Goal: Check status: Check status

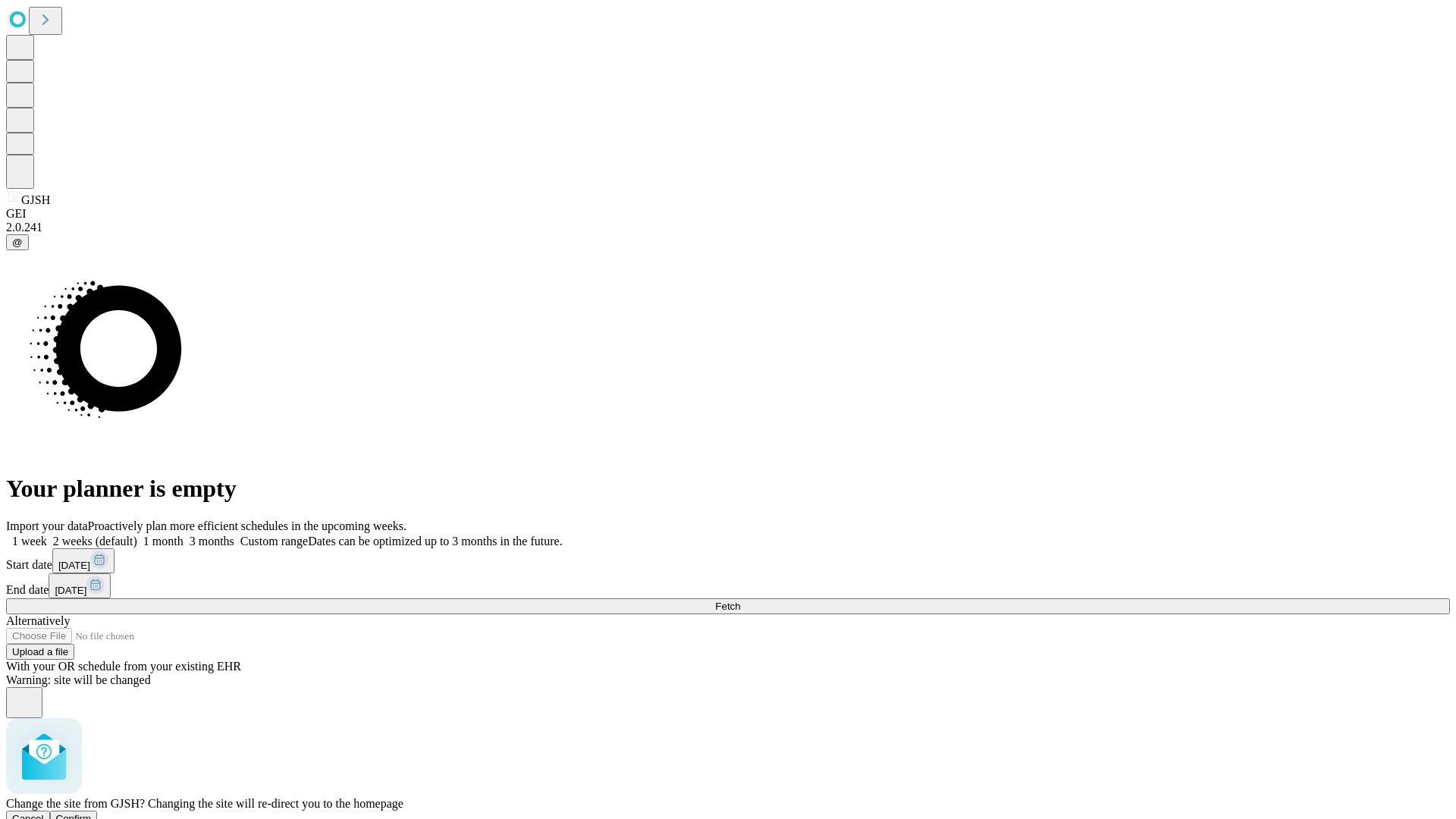
click at [92, 812] on span "Confirm" at bounding box center [74, 818] width 35 height 11
click at [184, 535] on label "1 month" at bounding box center [160, 540] width 46 height 12
click at [739, 601] on span "Fetch" at bounding box center [727, 606] width 25 height 11
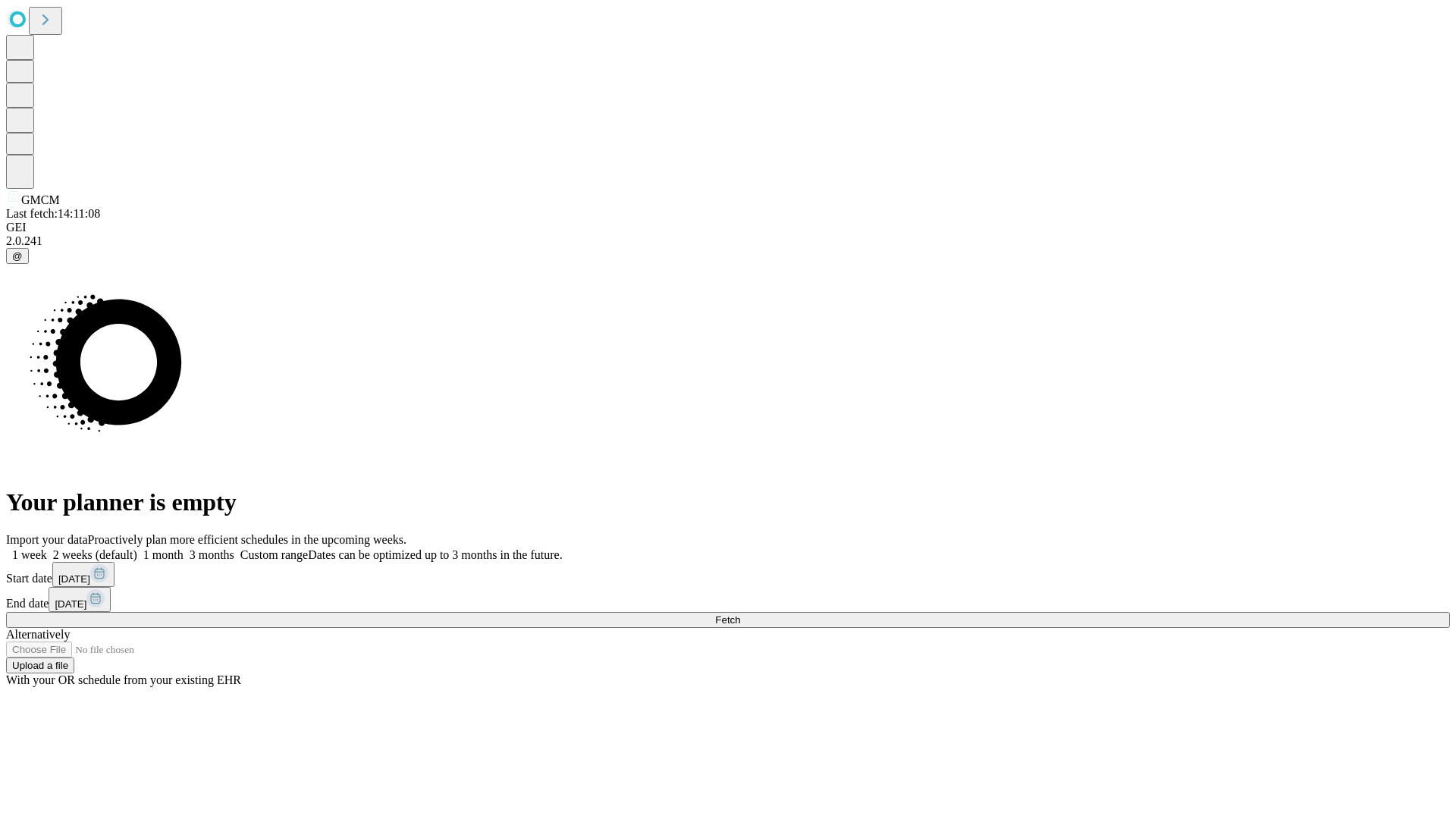
click at [184, 548] on label "1 month" at bounding box center [160, 554] width 46 height 12
click at [739, 614] on span "Fetch" at bounding box center [727, 620] width 25 height 11
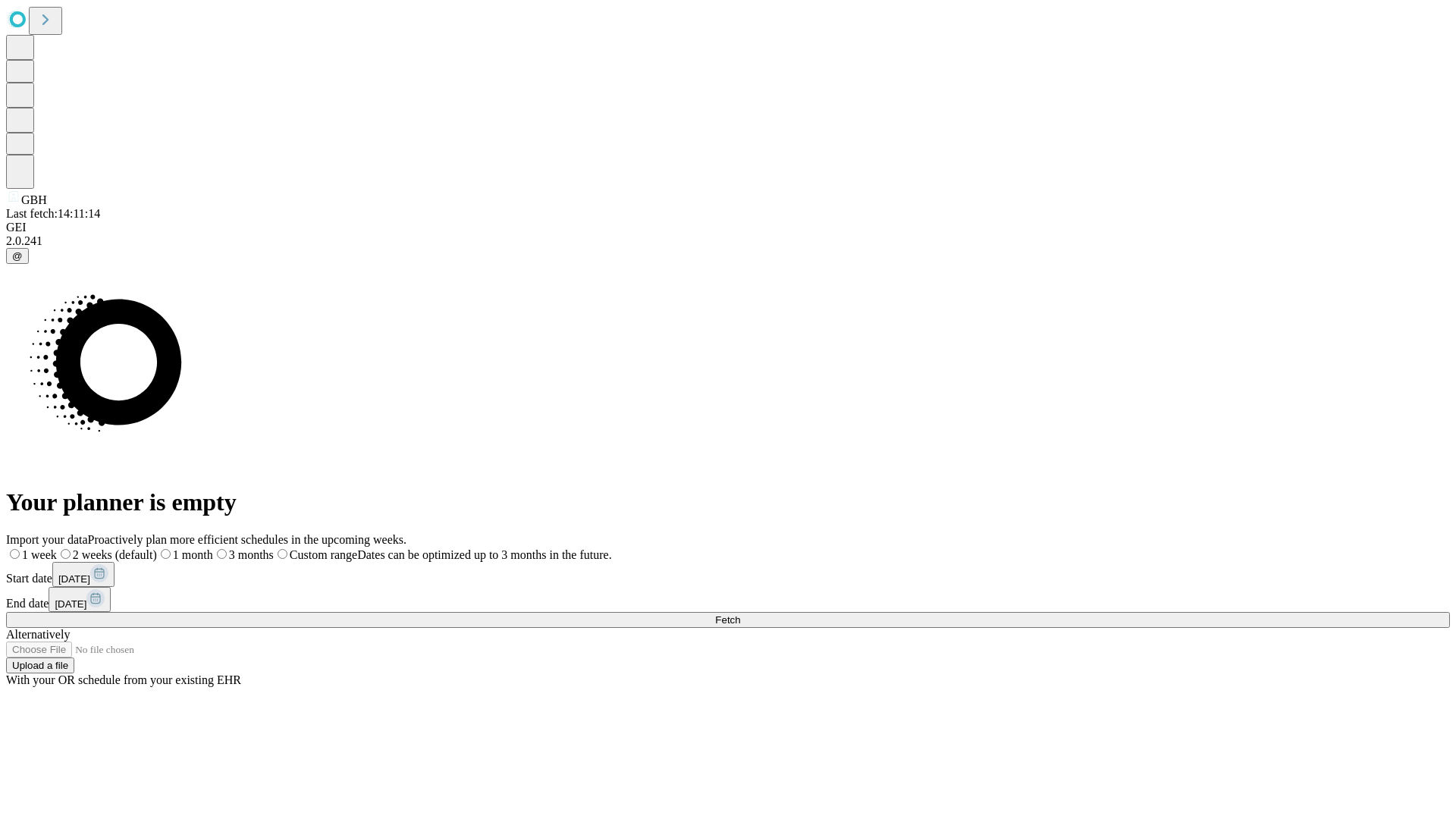
click at [213, 548] on label "1 month" at bounding box center [185, 554] width 57 height 12
click at [739, 614] on span "Fetch" at bounding box center [727, 620] width 25 height 11
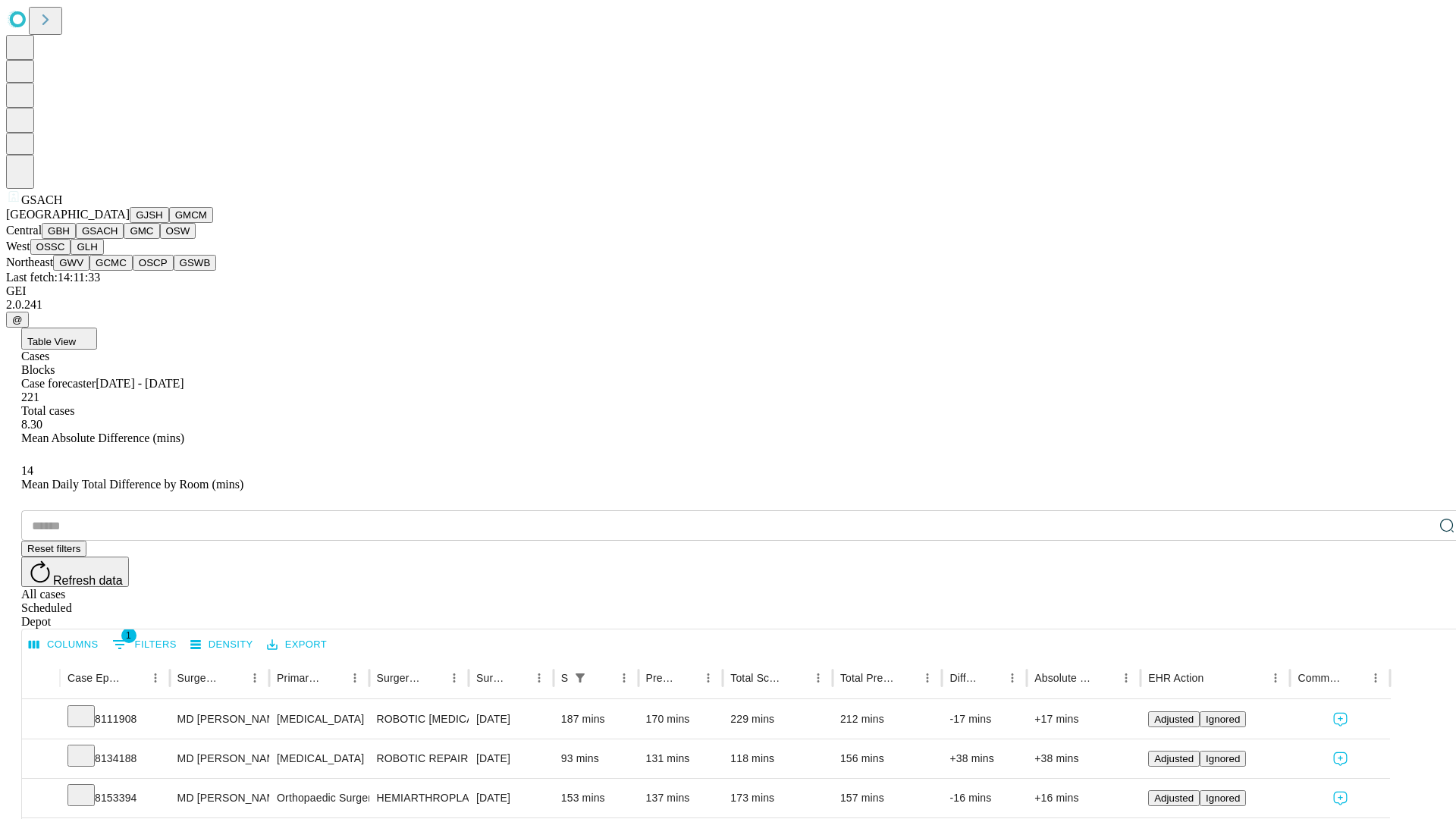
click at [124, 239] on button "GMC" at bounding box center [141, 231] width 35 height 16
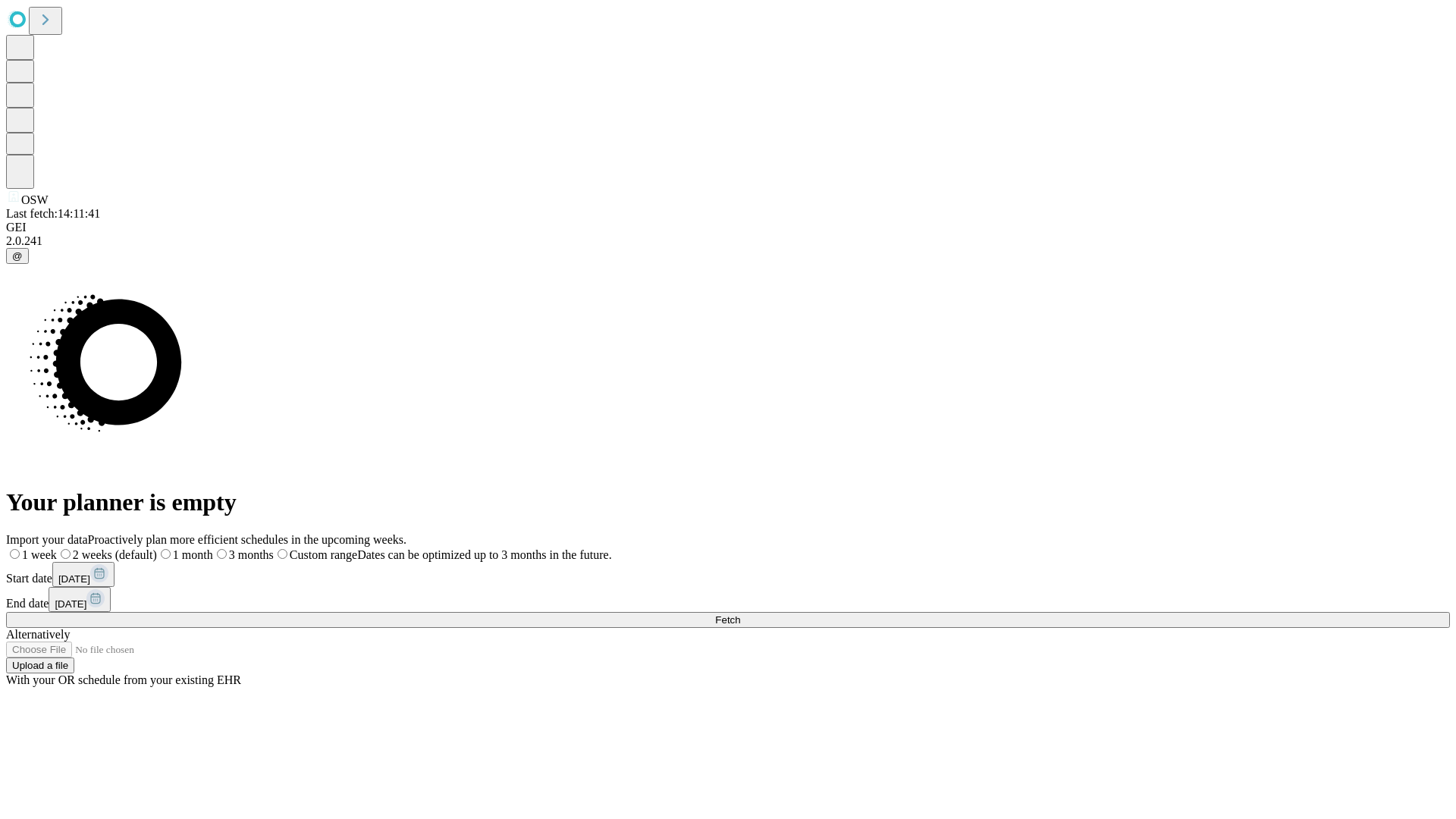
click at [213, 548] on label "1 month" at bounding box center [185, 554] width 57 height 12
click at [739, 614] on span "Fetch" at bounding box center [727, 620] width 25 height 11
click at [184, 548] on label "1 month" at bounding box center [160, 554] width 46 height 12
click at [739, 614] on span "Fetch" at bounding box center [727, 620] width 25 height 11
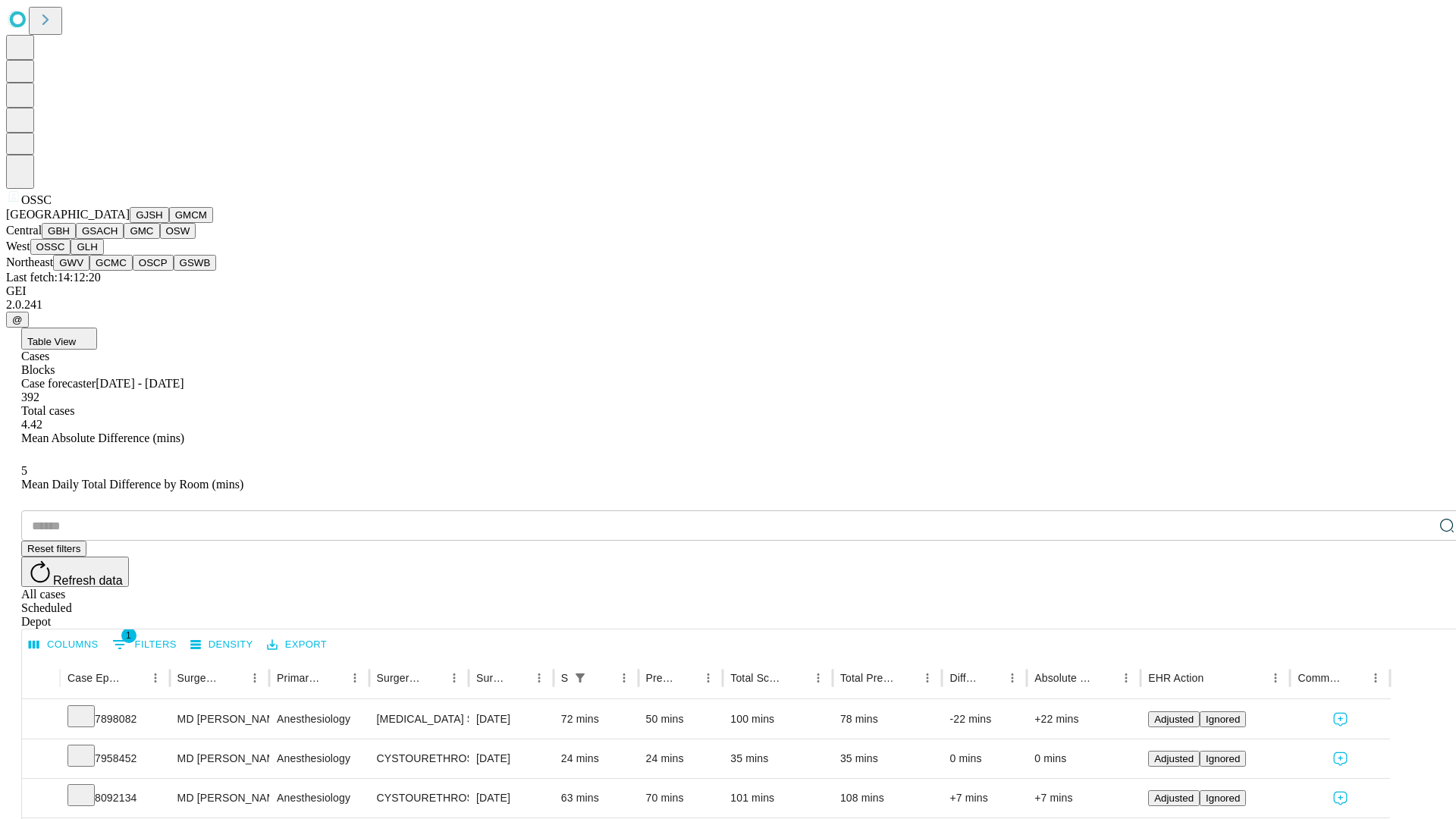
click at [103, 255] on button "GLH" at bounding box center [87, 246] width 33 height 16
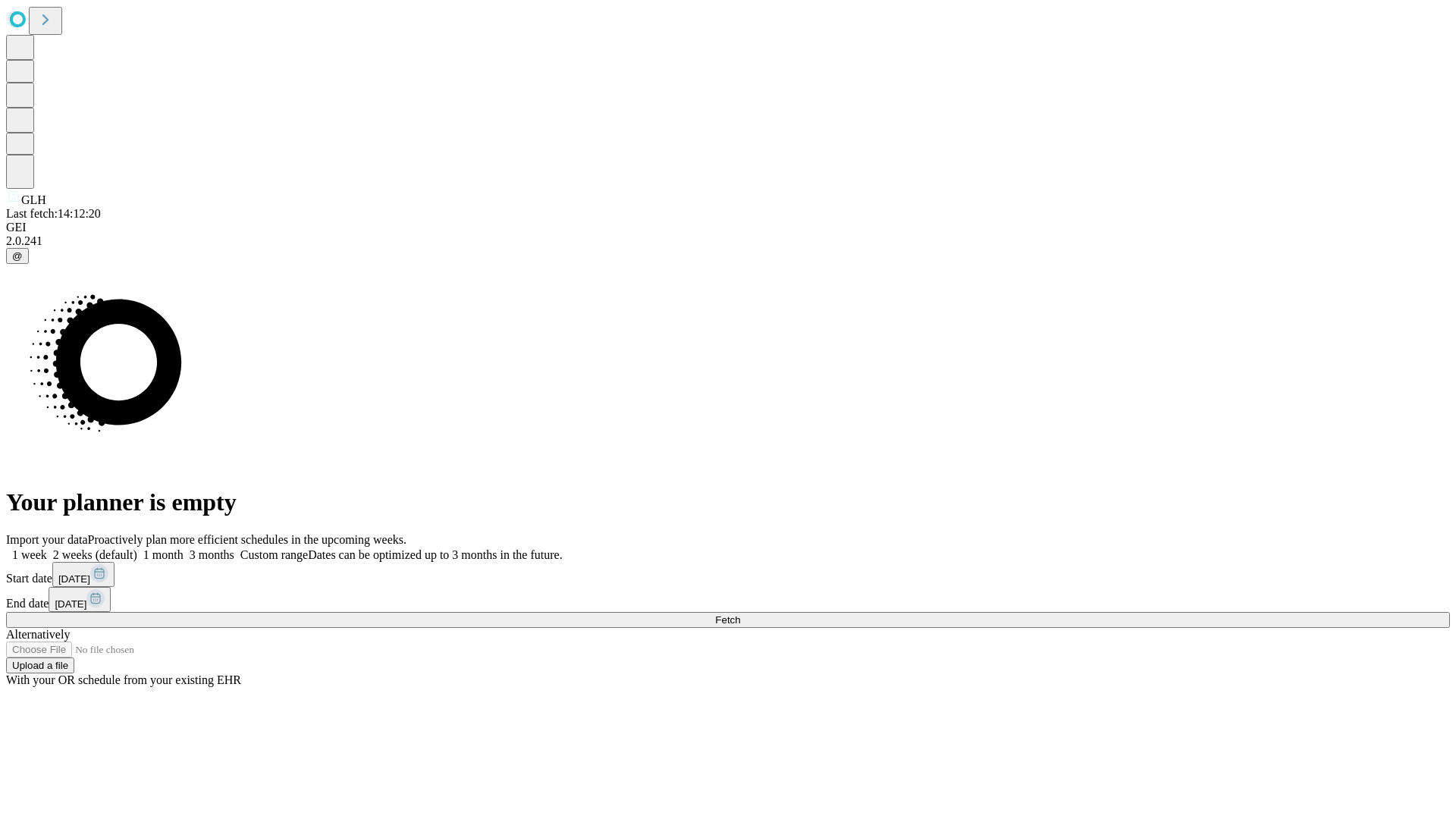
click at [184, 548] on label "1 month" at bounding box center [160, 554] width 46 height 12
click at [739, 614] on span "Fetch" at bounding box center [727, 620] width 25 height 11
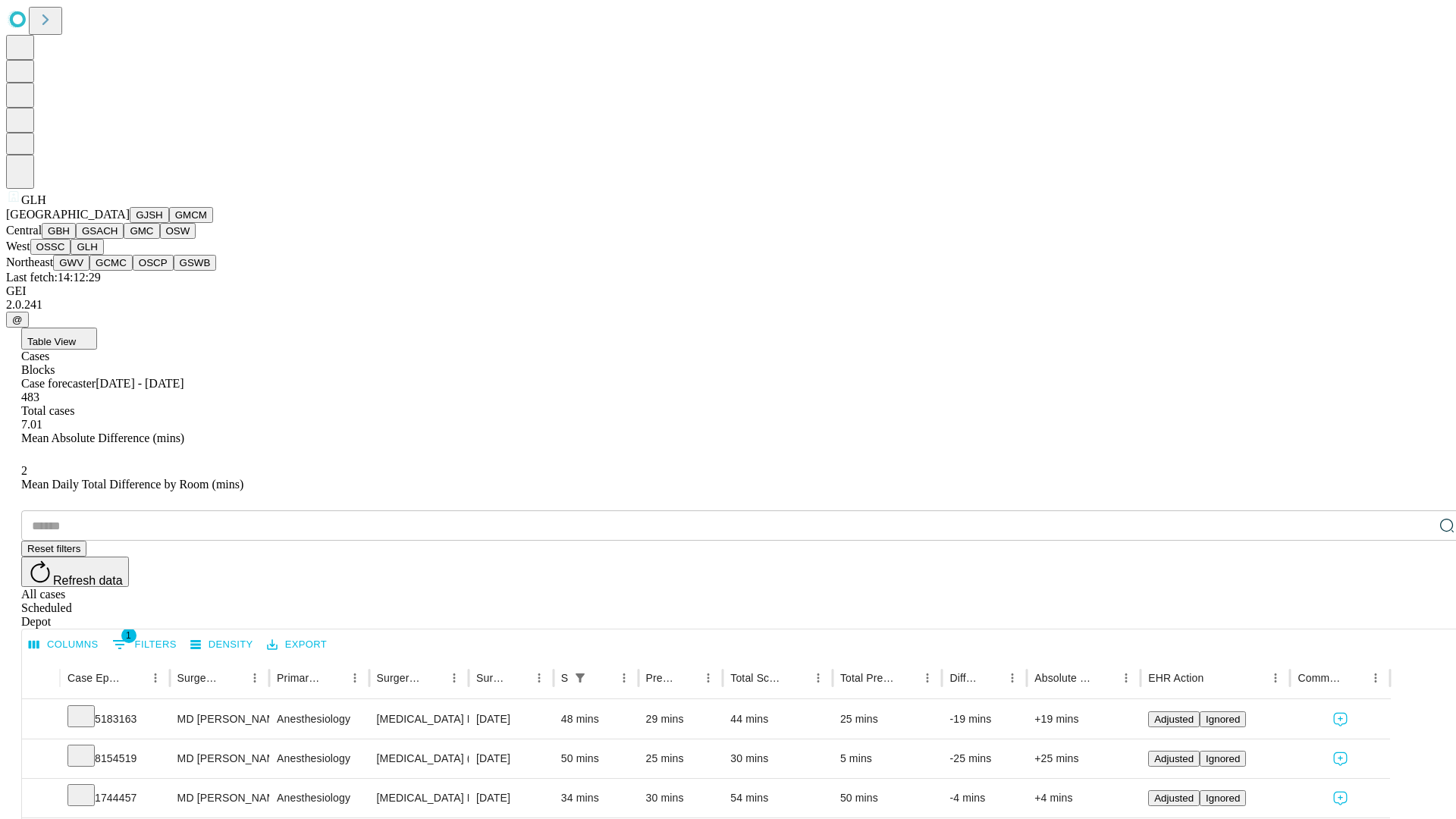
click at [89, 271] on button "GWV" at bounding box center [71, 262] width 36 height 16
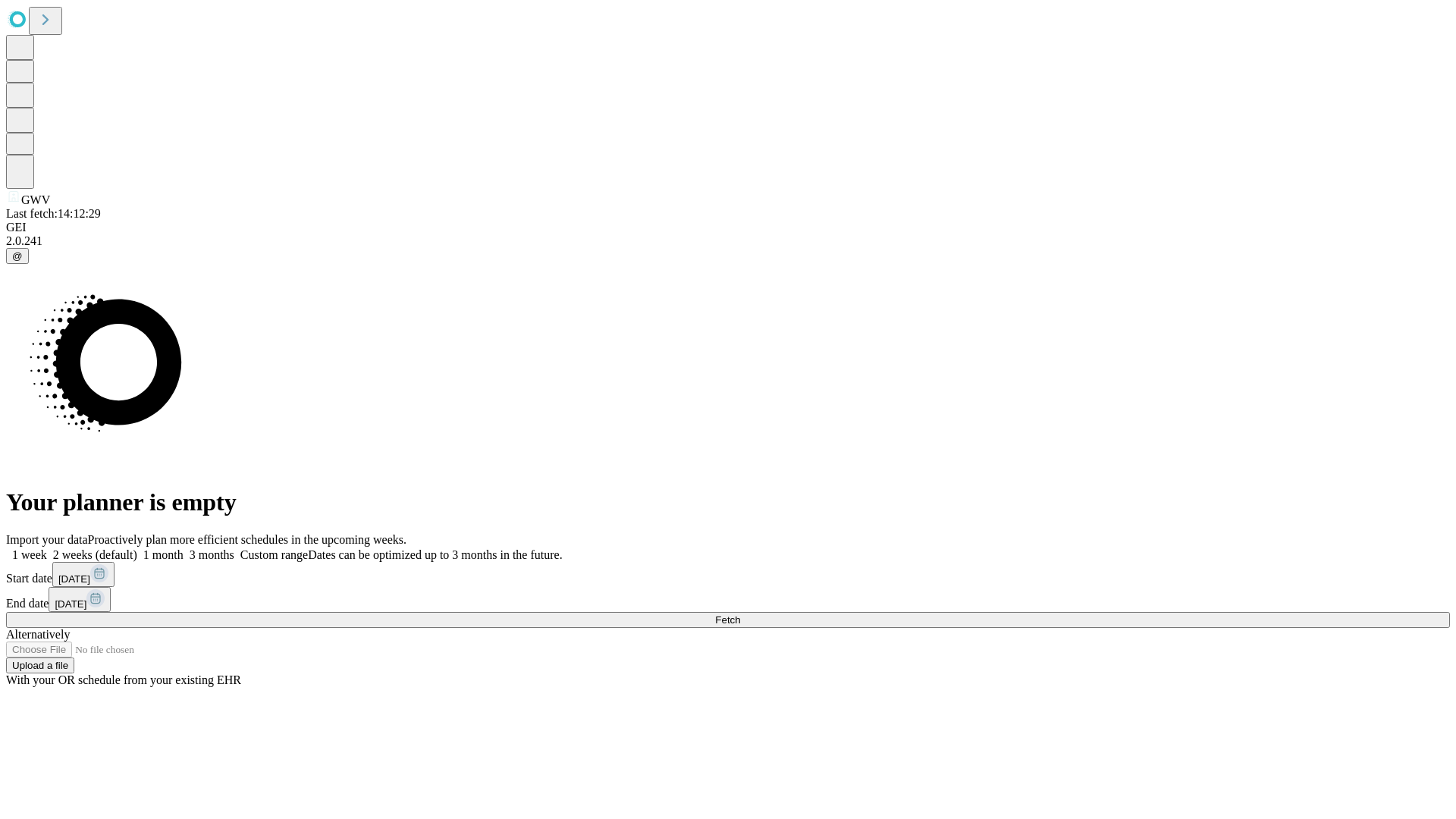
click at [184, 548] on label "1 month" at bounding box center [160, 554] width 46 height 12
click at [739, 614] on span "Fetch" at bounding box center [727, 620] width 25 height 11
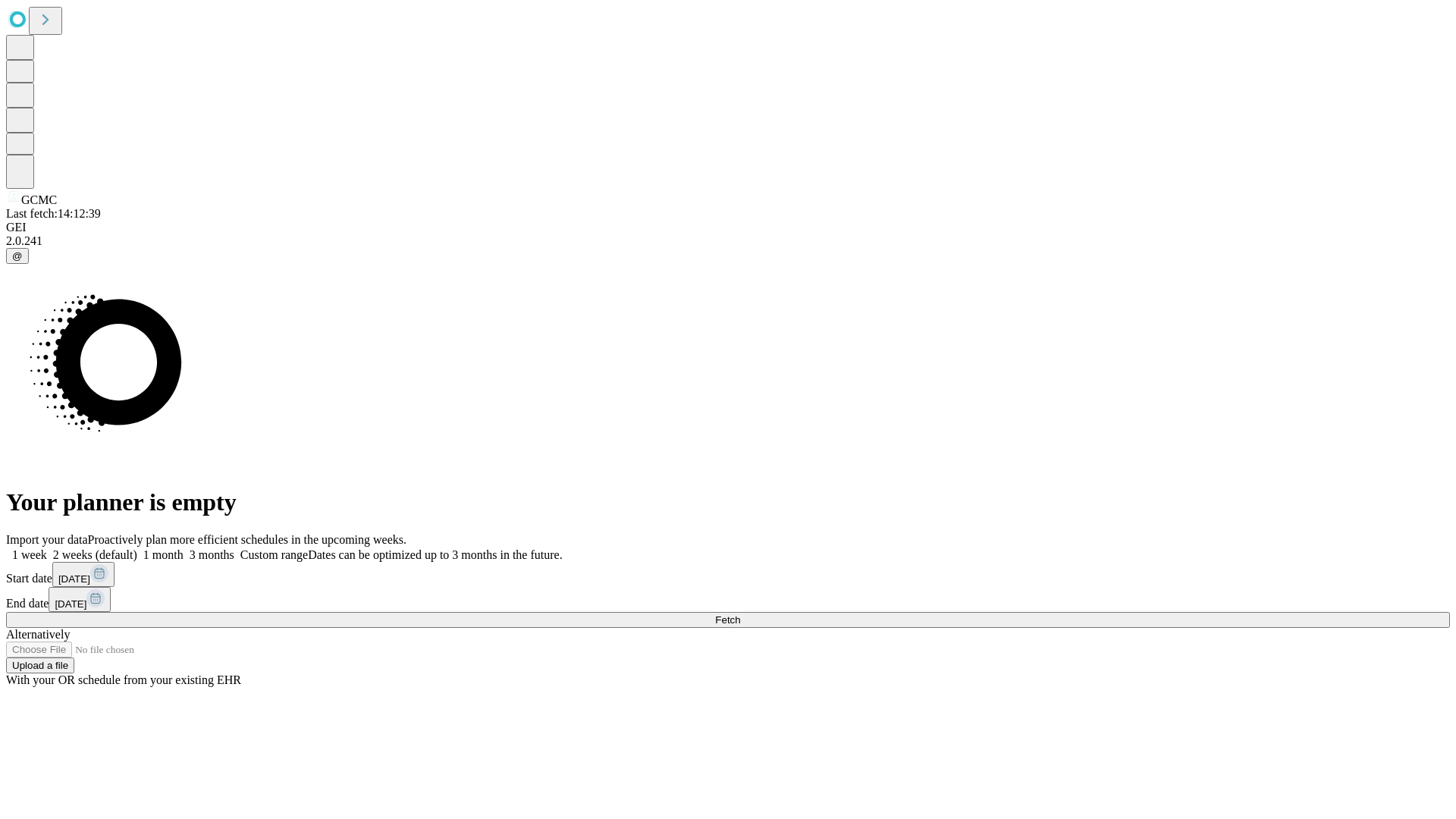
click at [739, 614] on span "Fetch" at bounding box center [727, 620] width 25 height 11
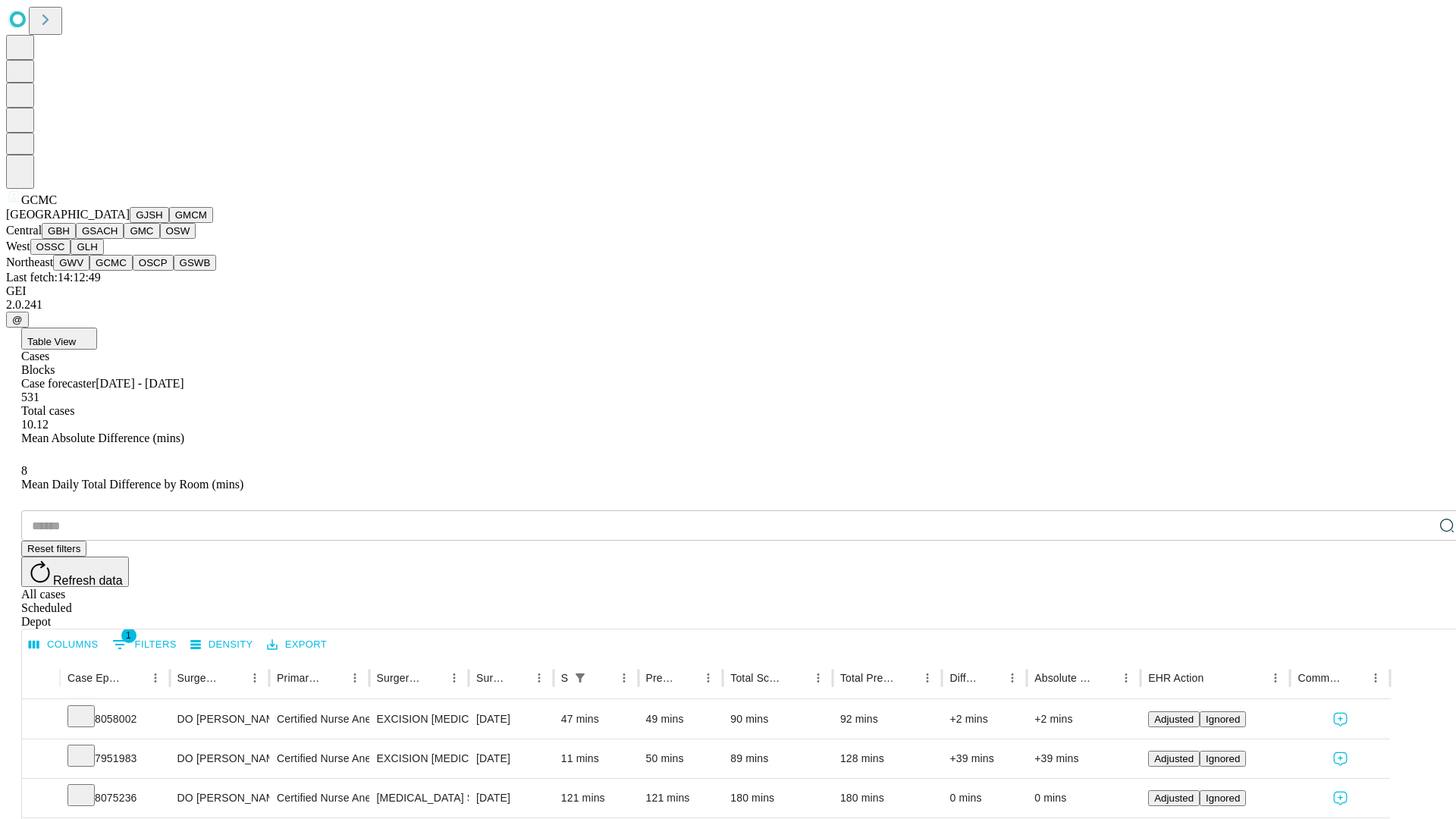
click at [133, 271] on button "OSCP" at bounding box center [153, 262] width 41 height 16
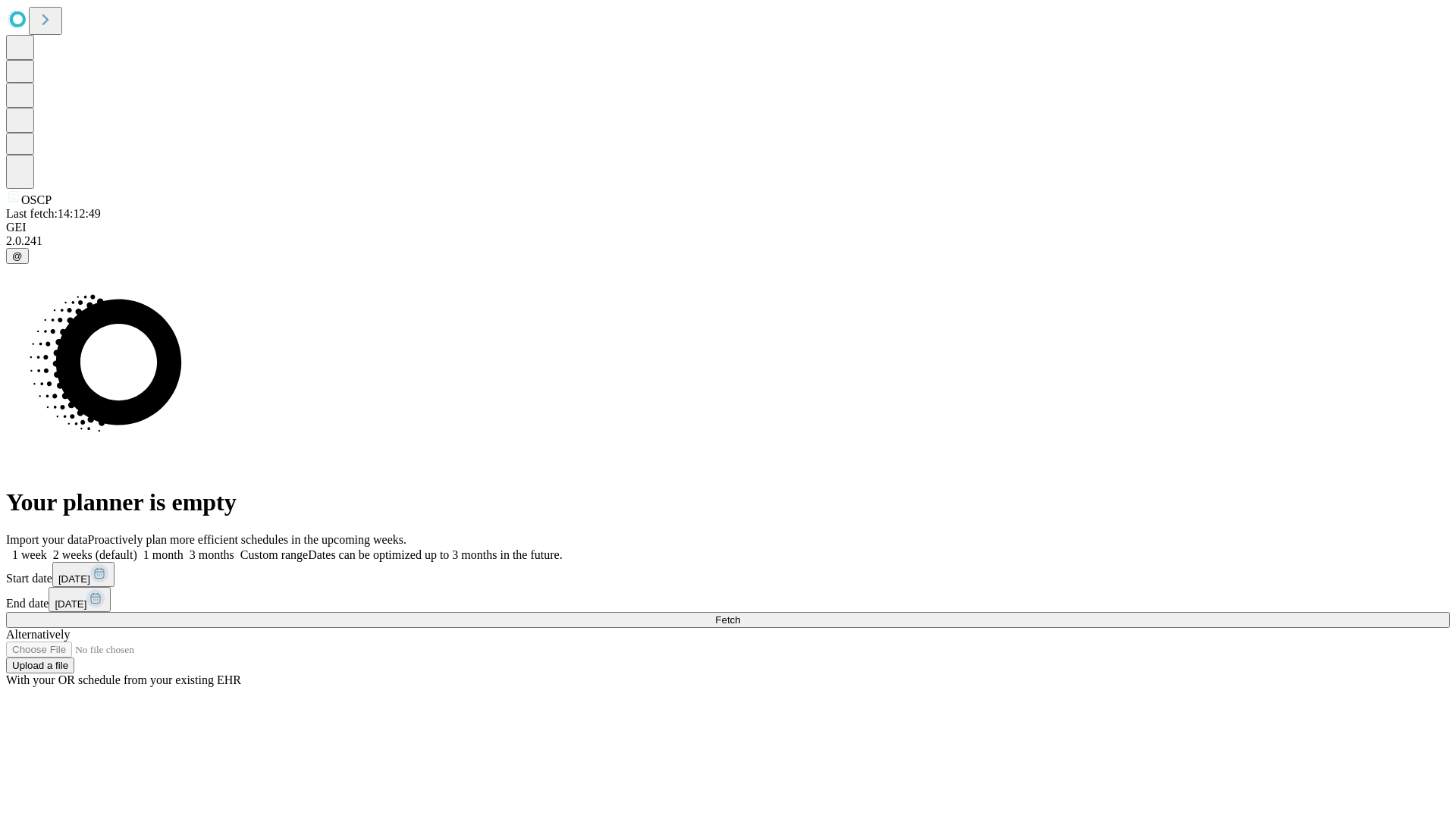
click at [184, 548] on label "1 month" at bounding box center [160, 554] width 46 height 12
click at [739, 614] on span "Fetch" at bounding box center [727, 620] width 25 height 11
